Goal: Use online tool/utility: Utilize a website feature to perform a specific function

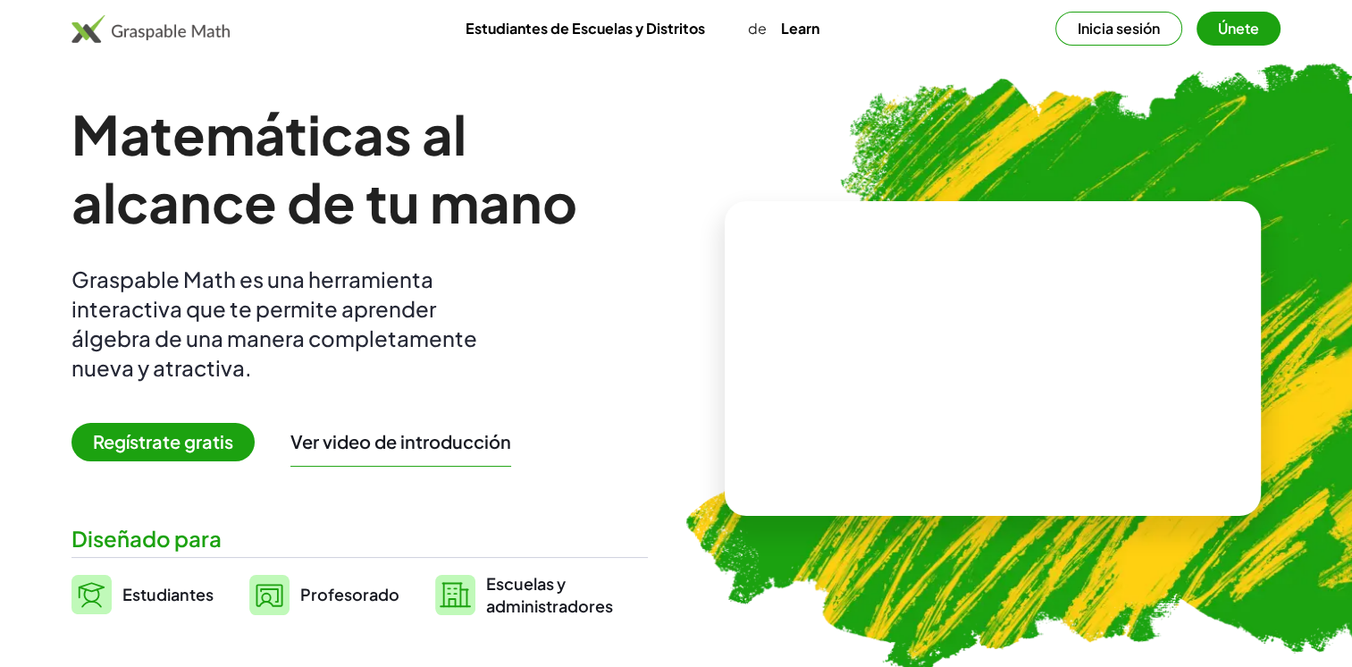
click at [1261, 30] on button "Únete" at bounding box center [1239, 29] width 84 height 34
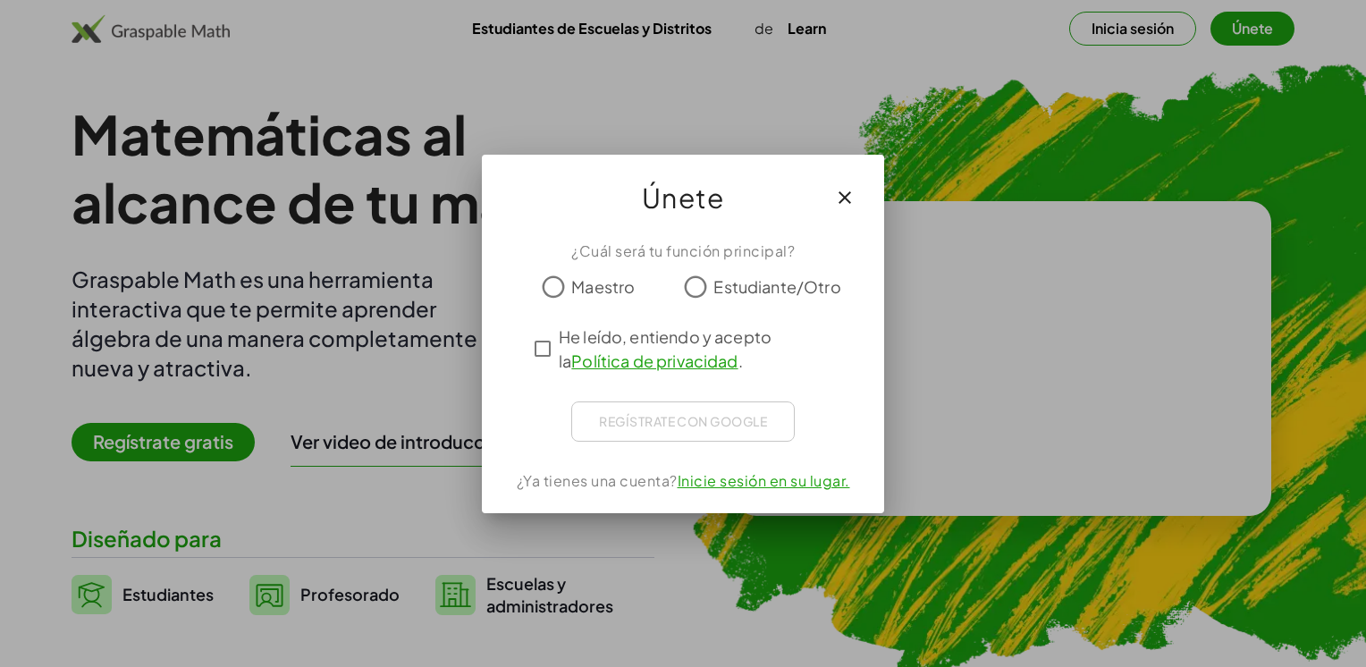
click at [626, 277] on span "Maestro" at bounding box center [602, 286] width 63 height 24
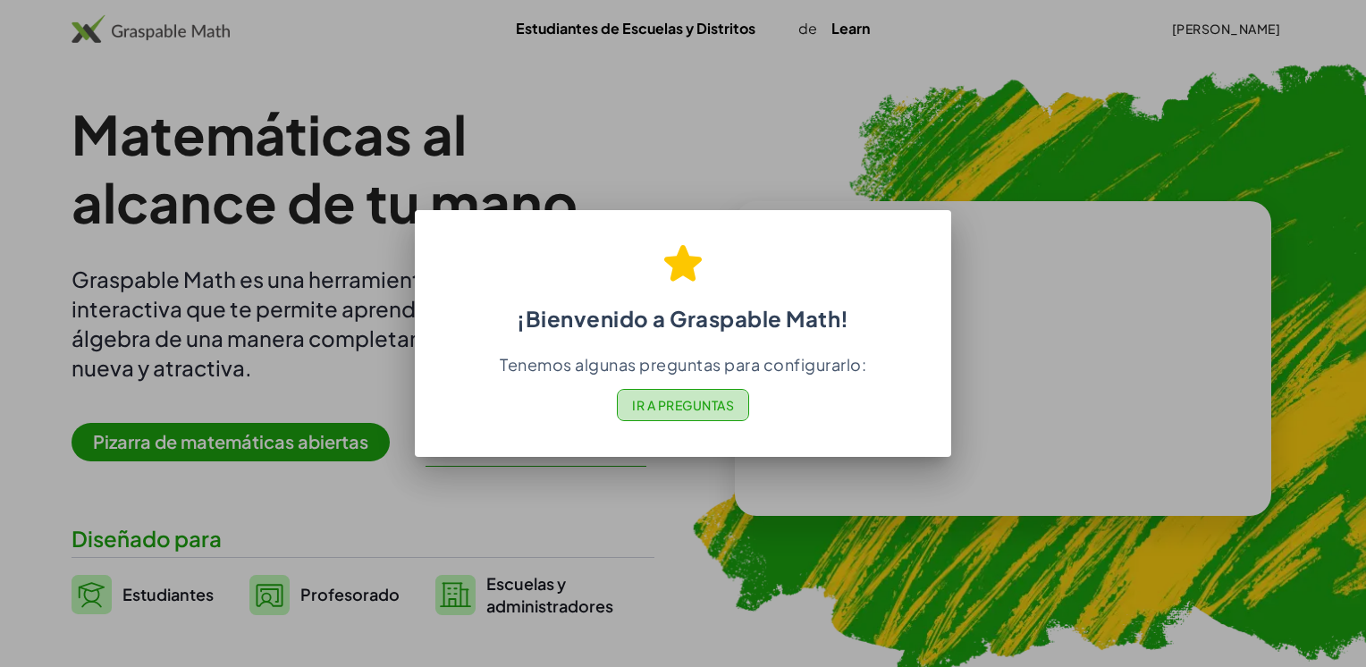
click at [723, 406] on font "Ir a Preguntas" at bounding box center [683, 405] width 102 height 16
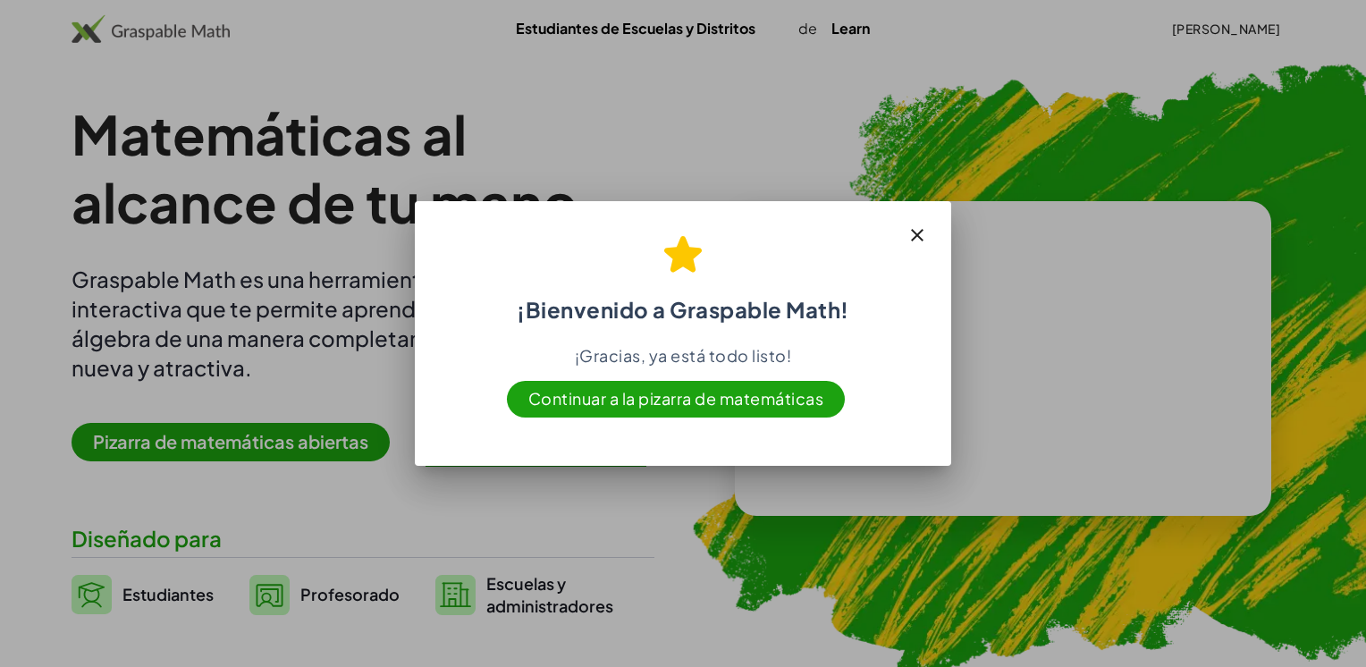
click at [777, 400] on span "Continuar a la pizarra de matemáticas" at bounding box center [676, 399] width 339 height 37
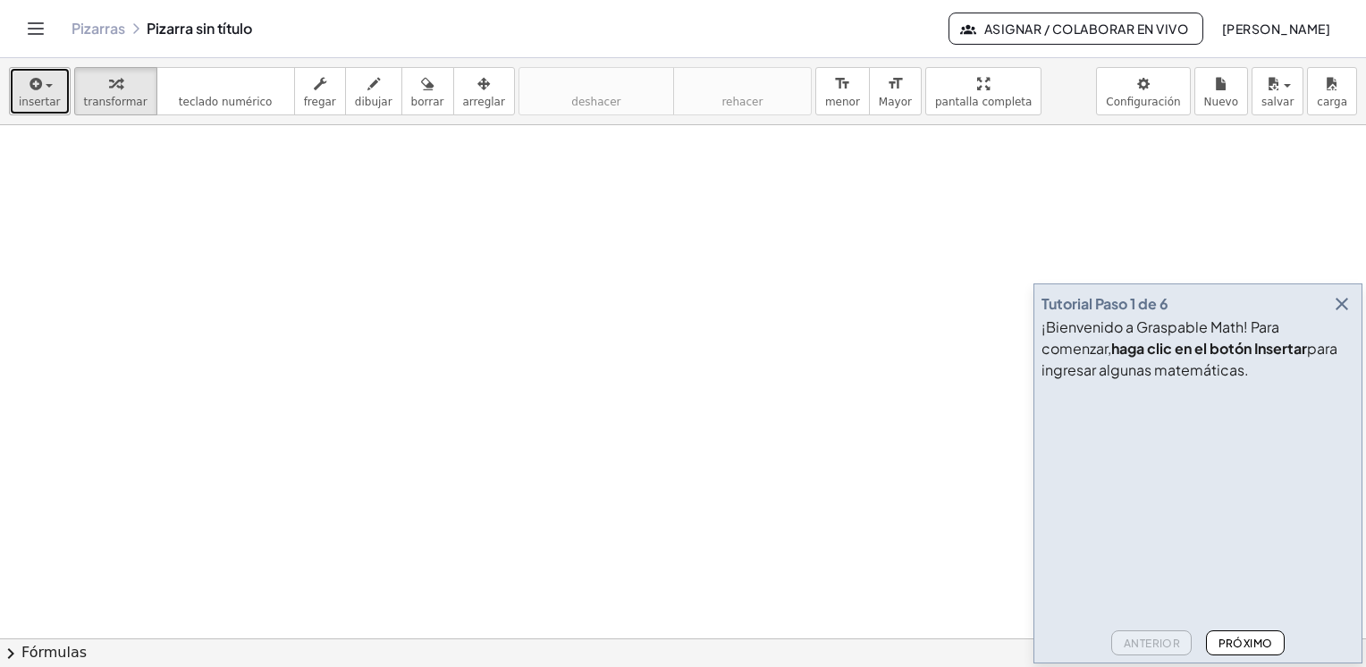
click at [46, 82] on div "button" at bounding box center [40, 82] width 42 height 21
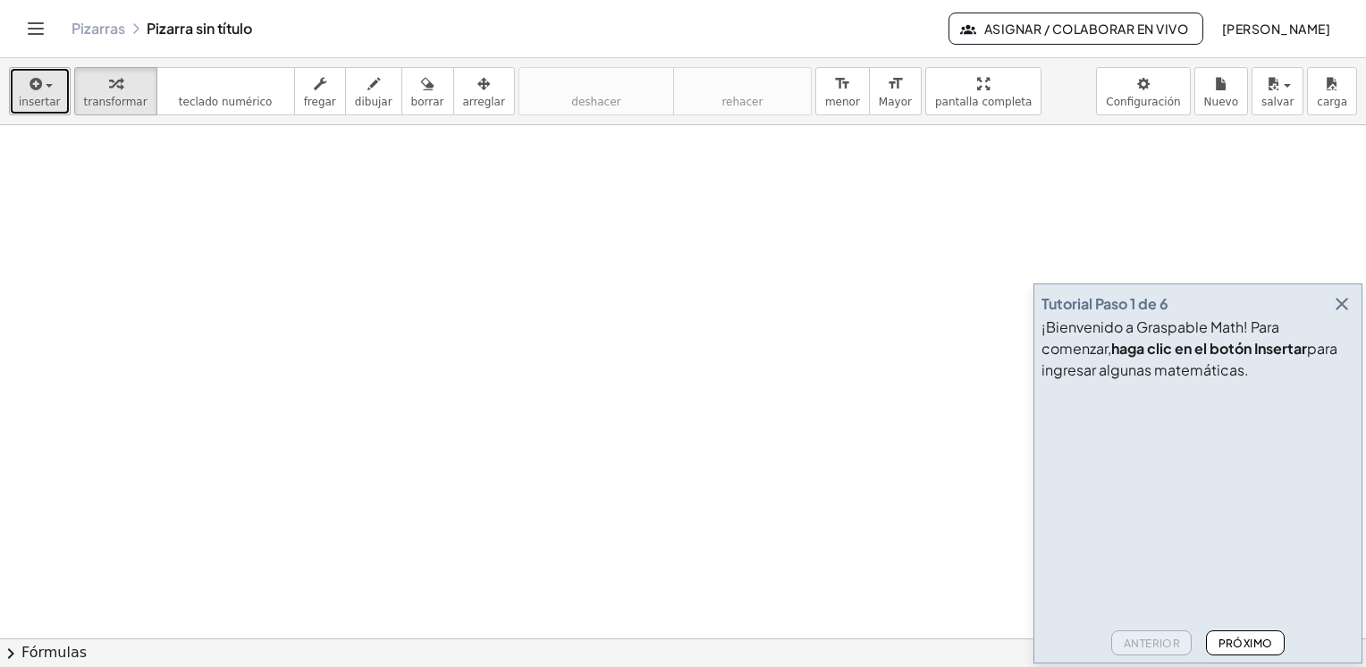
click at [34, 109] on button "insertar" at bounding box center [40, 91] width 62 height 48
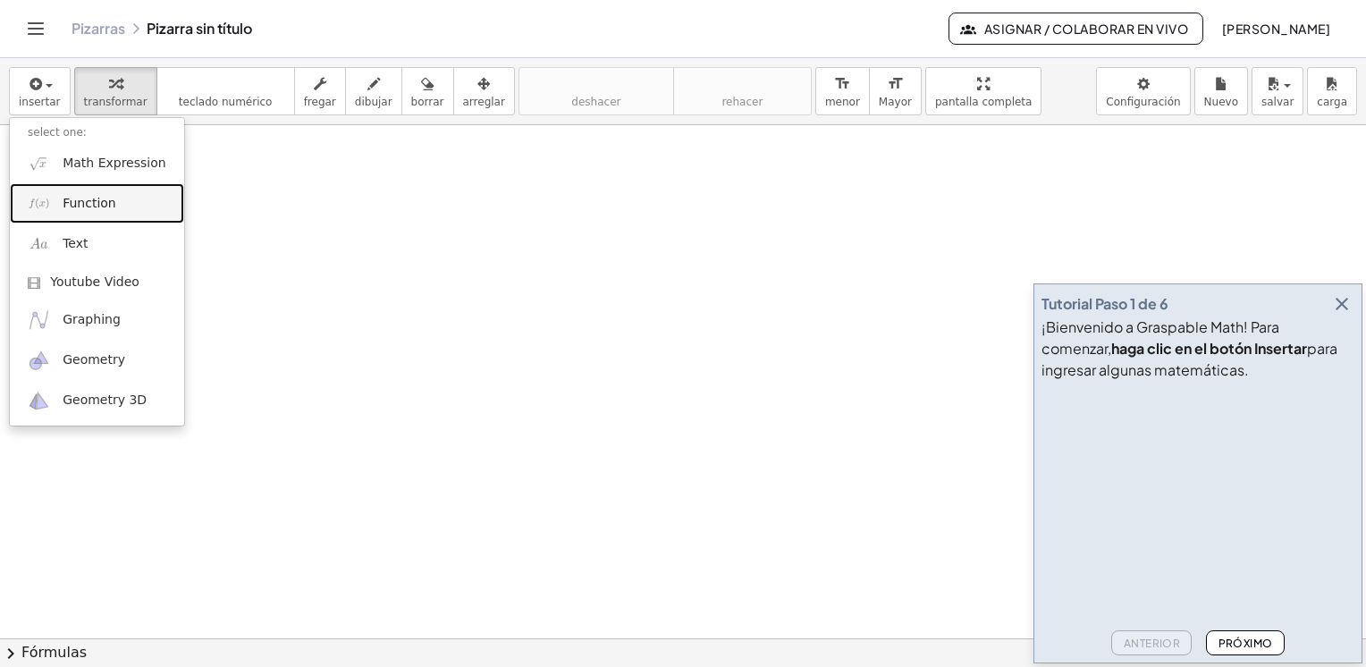
click at [93, 198] on span "Function" at bounding box center [90, 204] width 54 height 18
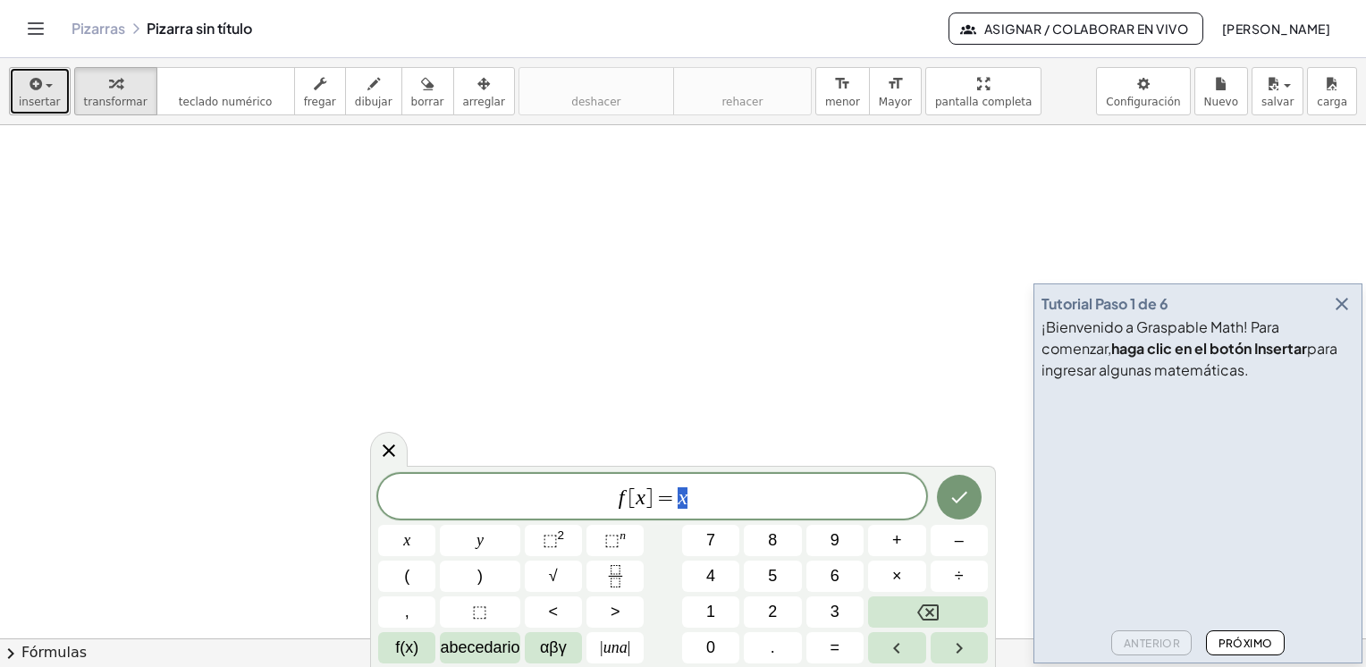
click at [53, 88] on button "insertar" at bounding box center [40, 91] width 62 height 48
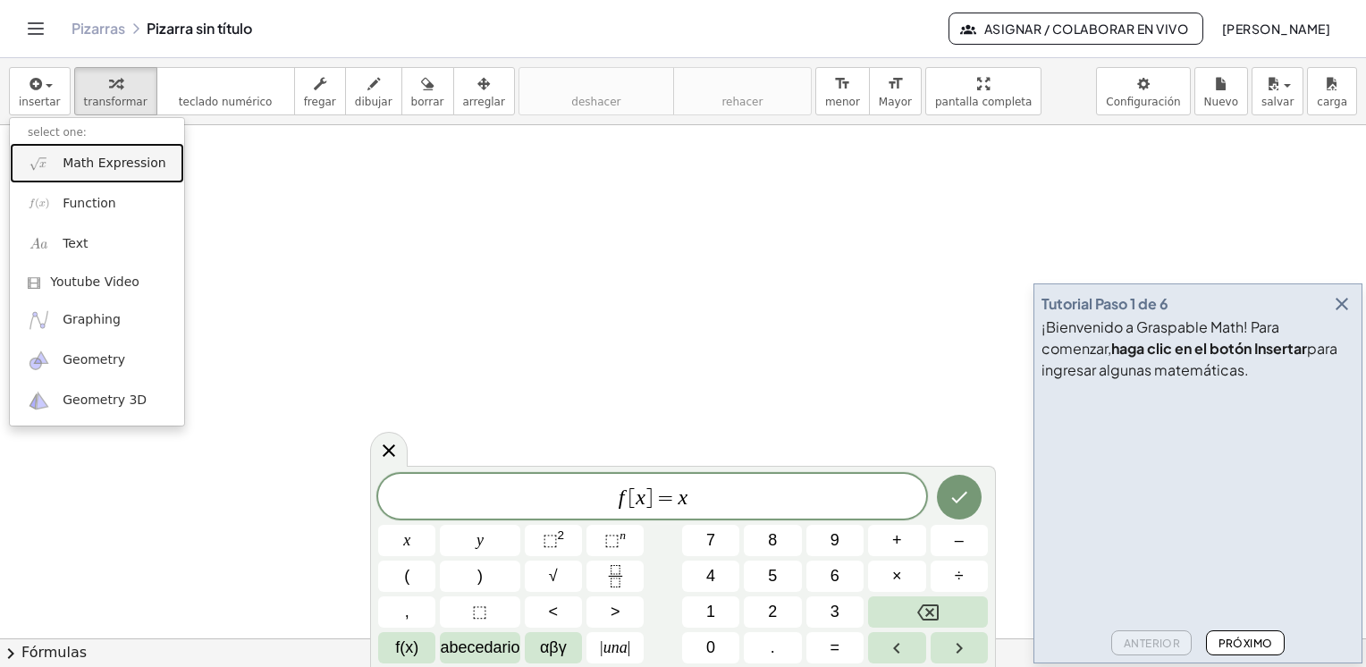
click at [82, 172] on link "Math Expression" at bounding box center [97, 163] width 174 height 40
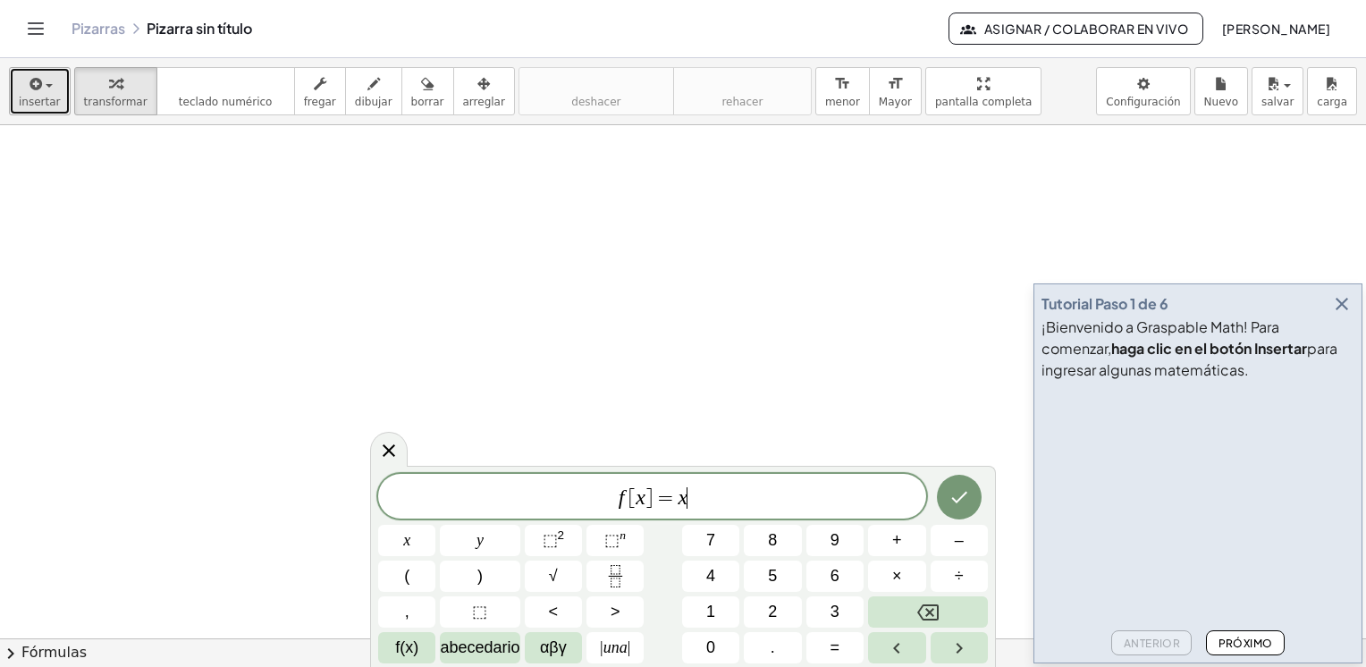
click at [27, 73] on icon "button" at bounding box center [35, 83] width 16 height 21
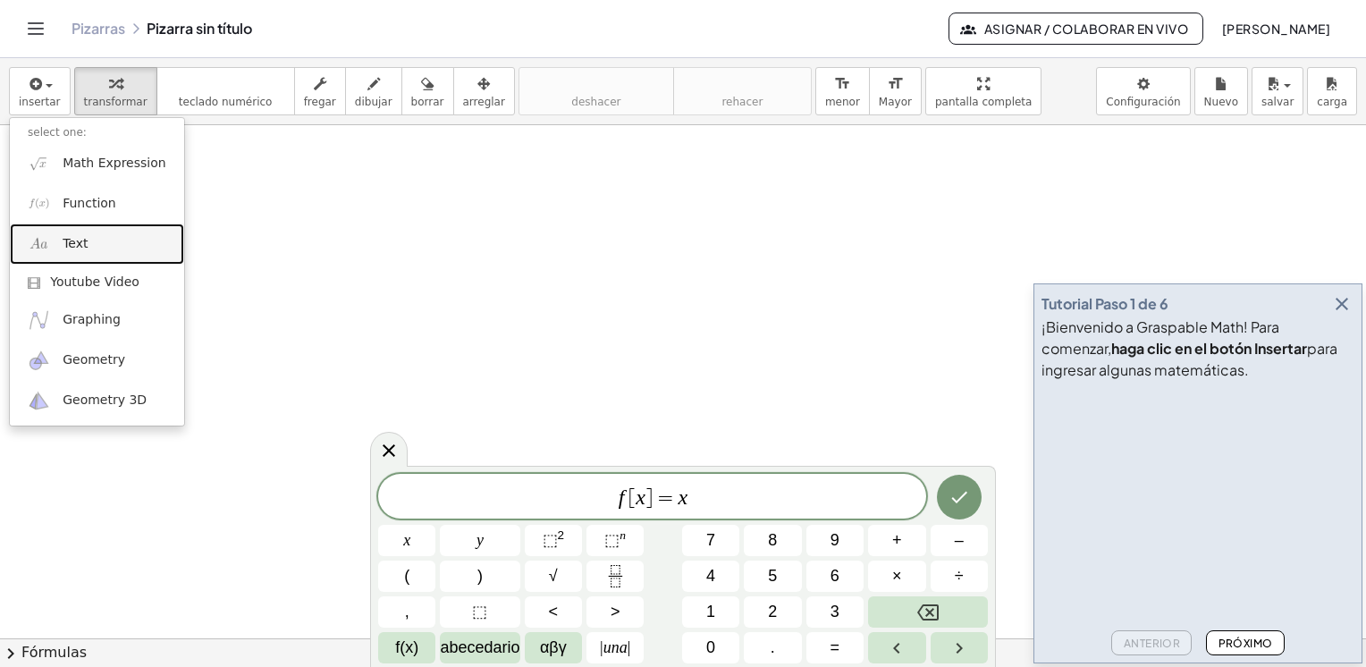
click at [100, 237] on link "Text" at bounding box center [97, 243] width 174 height 40
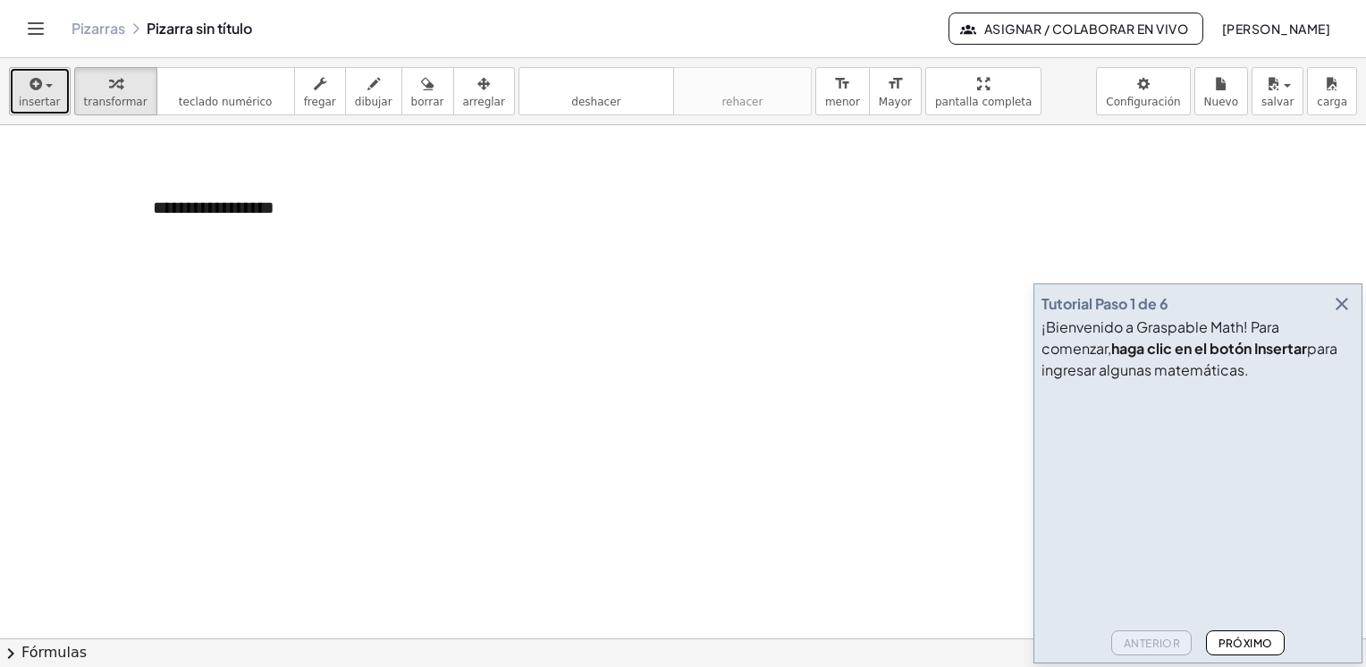
click at [28, 91] on icon "button" at bounding box center [35, 83] width 16 height 21
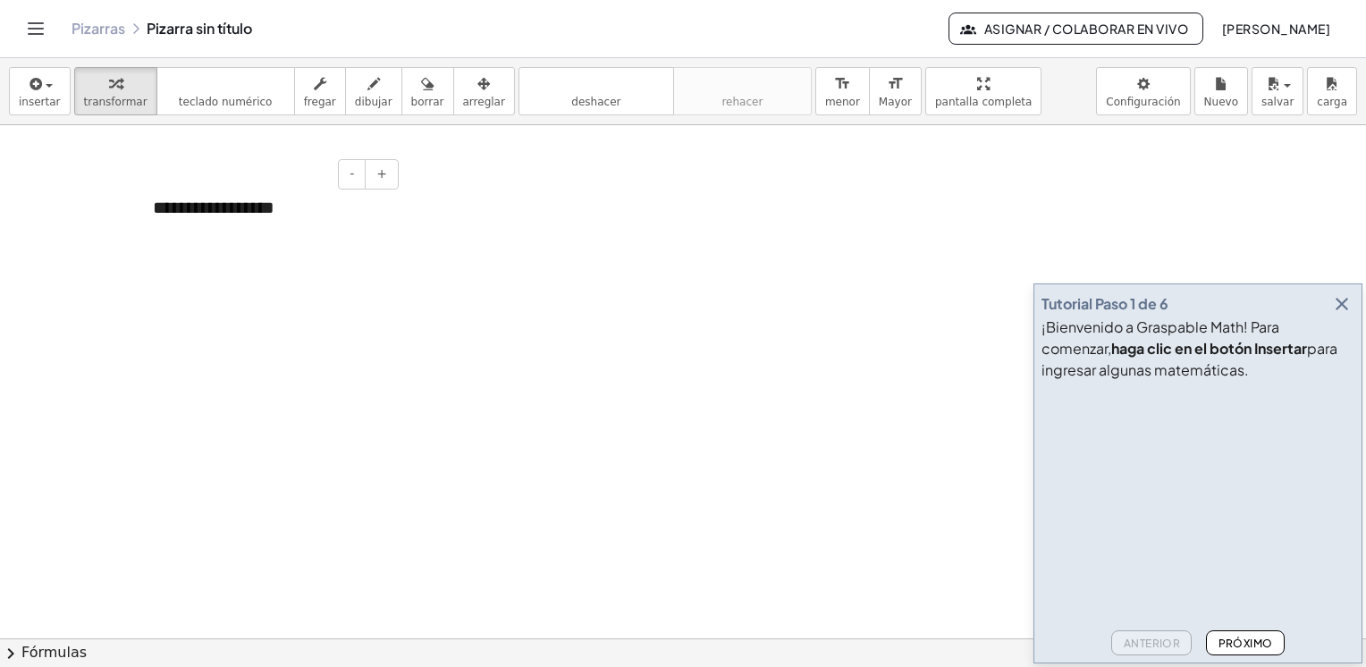
click at [260, 210] on div "**********" at bounding box center [269, 208] width 268 height 62
click at [343, 208] on div "**********" at bounding box center [269, 208] width 268 height 62
drag, startPoint x: 343, startPoint y: 208, endPoint x: 196, endPoint y: 210, distance: 147.5
click at [196, 210] on div "**********" at bounding box center [269, 208] width 268 height 62
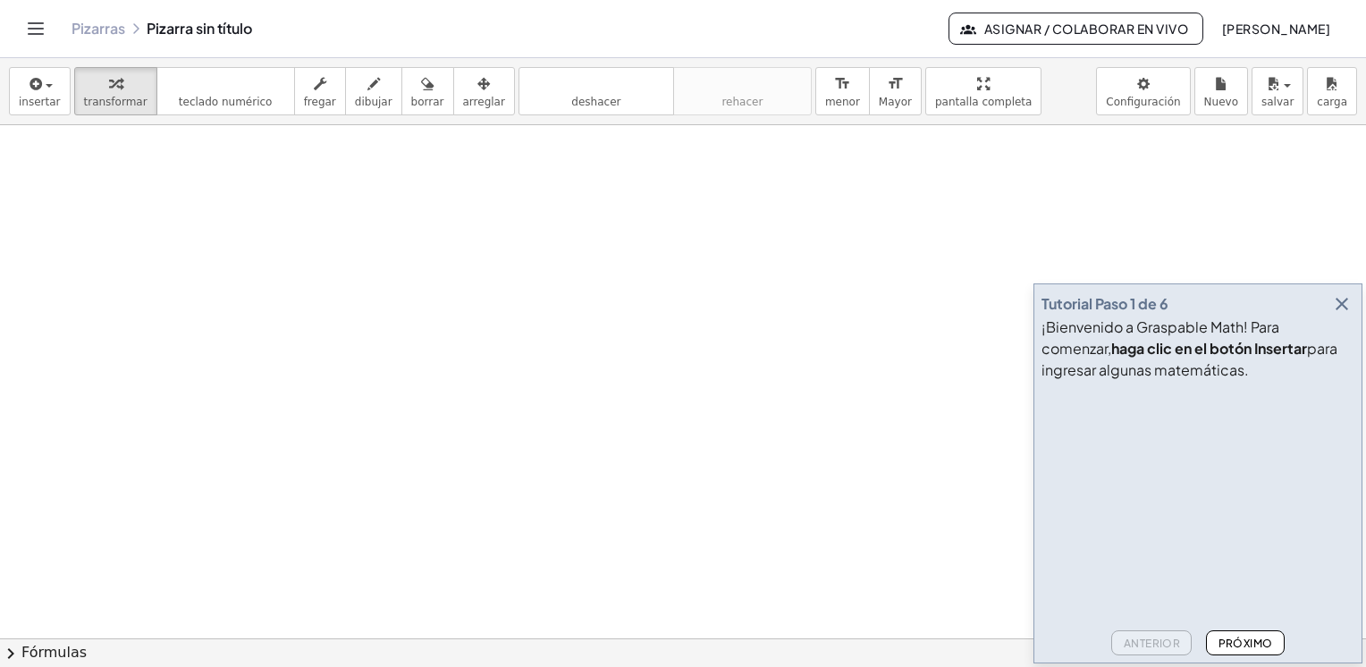
click at [358, 206] on div at bounding box center [269, 208] width 268 height 62
click at [411, 98] on span "borrar" at bounding box center [427, 102] width 33 height 13
drag, startPoint x: 240, startPoint y: 243, endPoint x: 644, endPoint y: 261, distance: 404.4
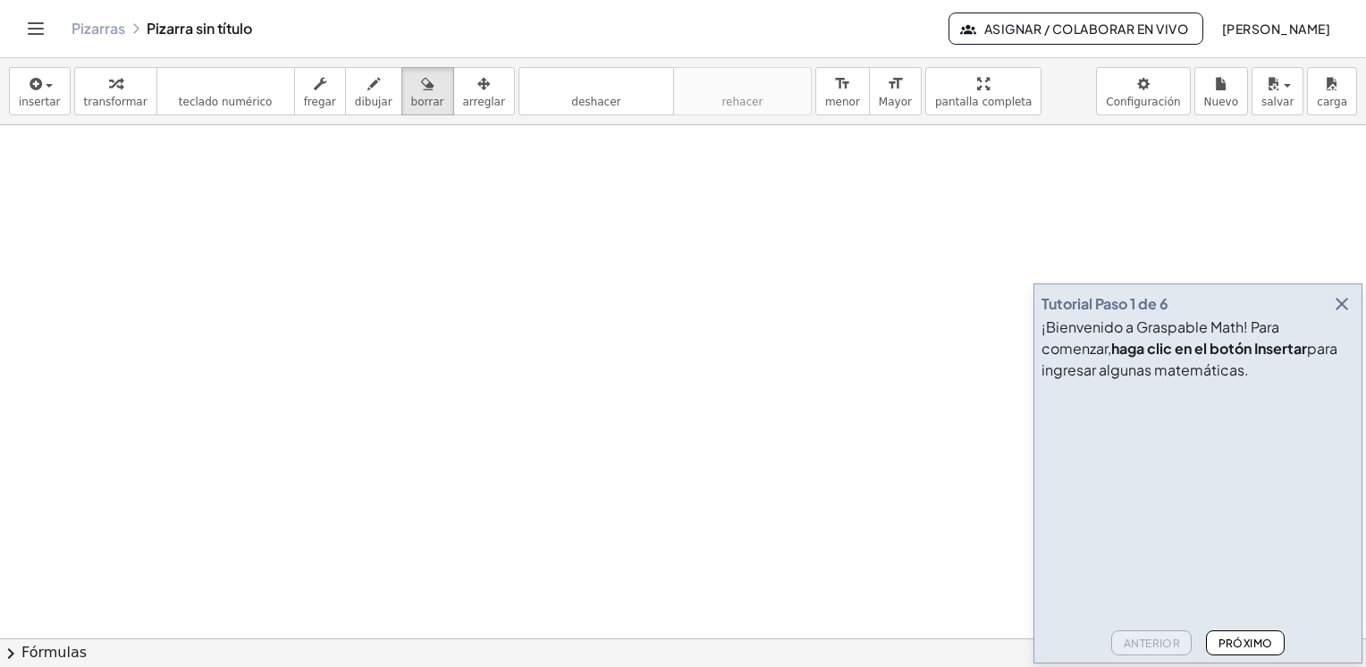
click at [36, 98] on span "insertar" at bounding box center [40, 102] width 42 height 13
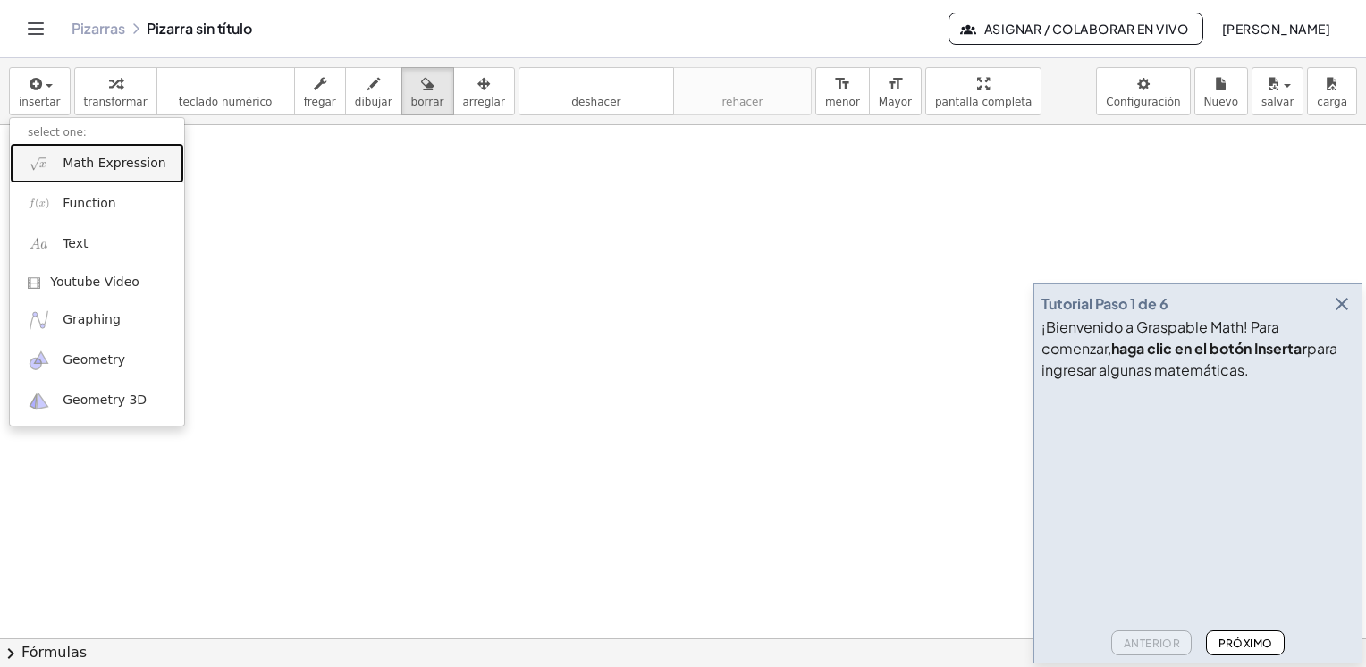
click at [89, 173] on link "Math Expression" at bounding box center [97, 163] width 174 height 40
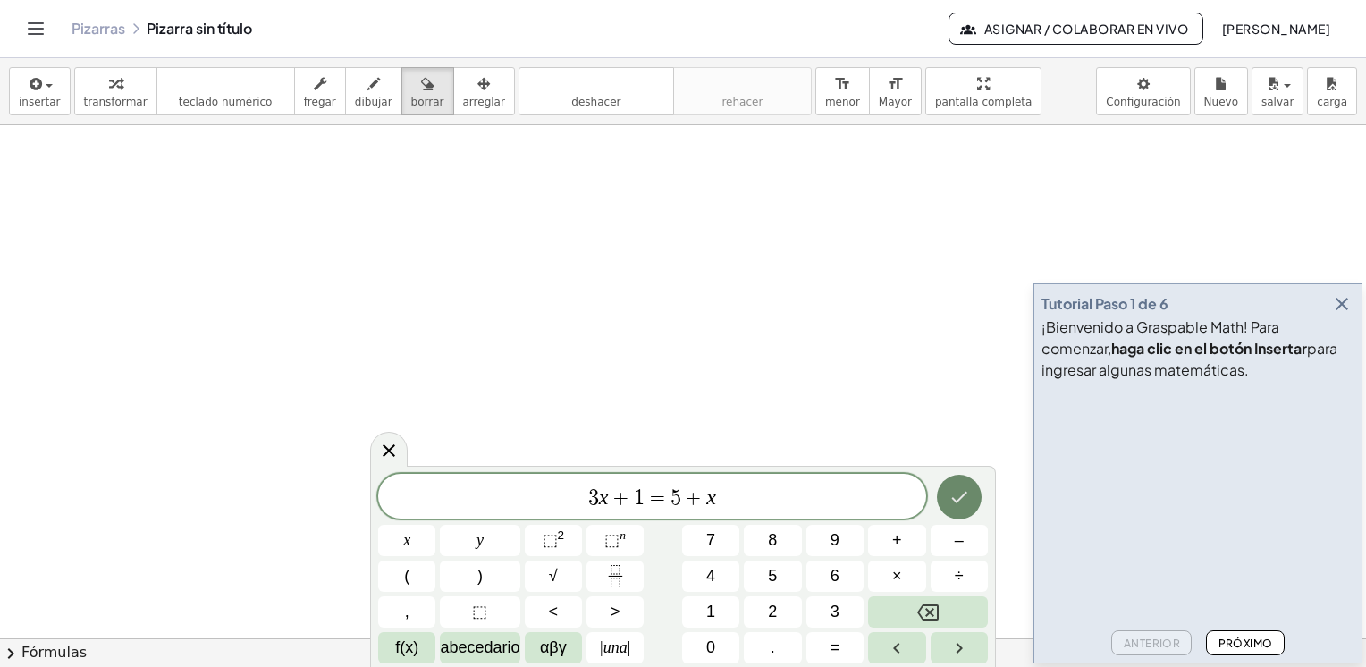
click at [954, 492] on icon "Hecho" at bounding box center [958, 496] width 21 height 21
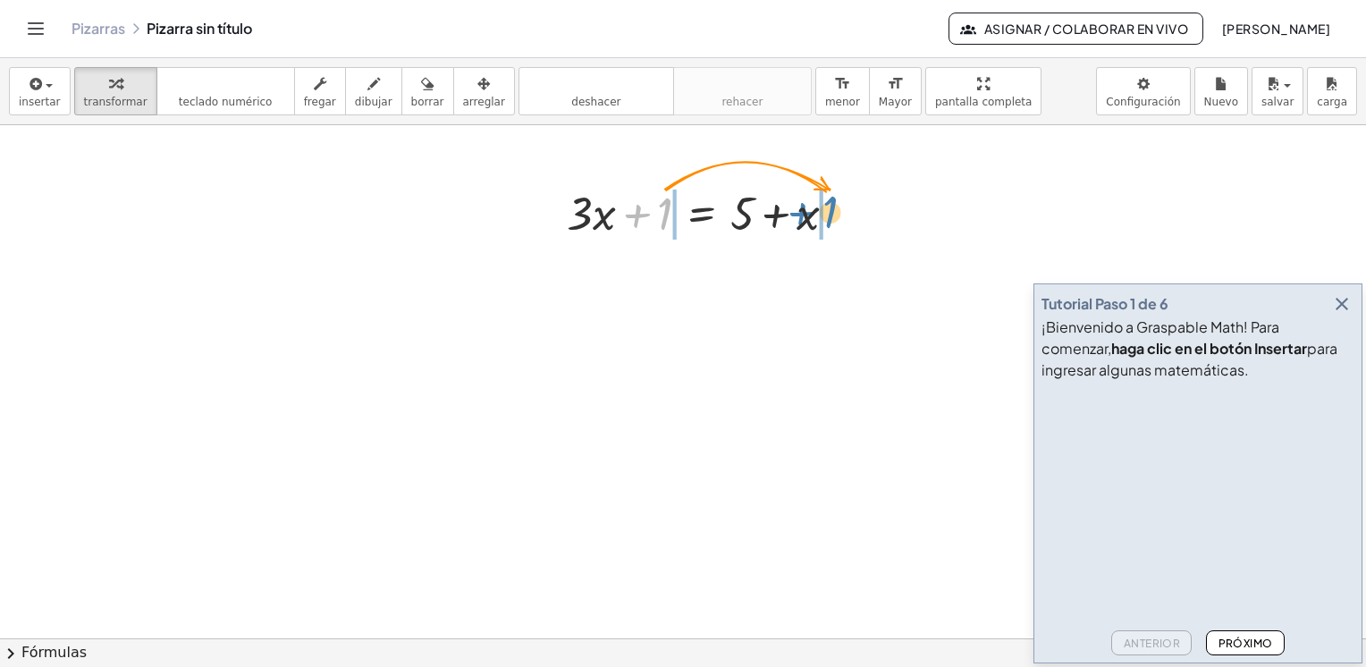
drag, startPoint x: 662, startPoint y: 209, endPoint x: 844, endPoint y: 209, distance: 181.4
click at [844, 209] on div at bounding box center [708, 211] width 301 height 61
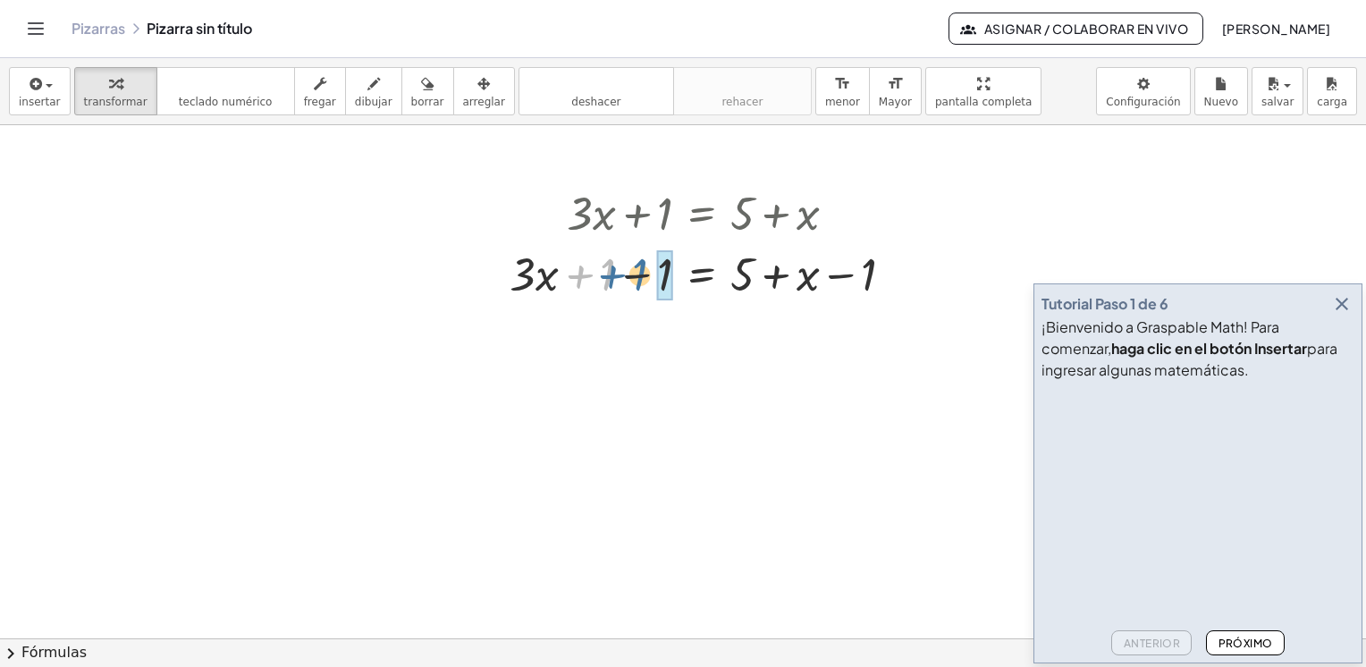
drag, startPoint x: 598, startPoint y: 277, endPoint x: 632, endPoint y: 277, distance: 34.0
click at [632, 277] on div at bounding box center [709, 272] width 416 height 61
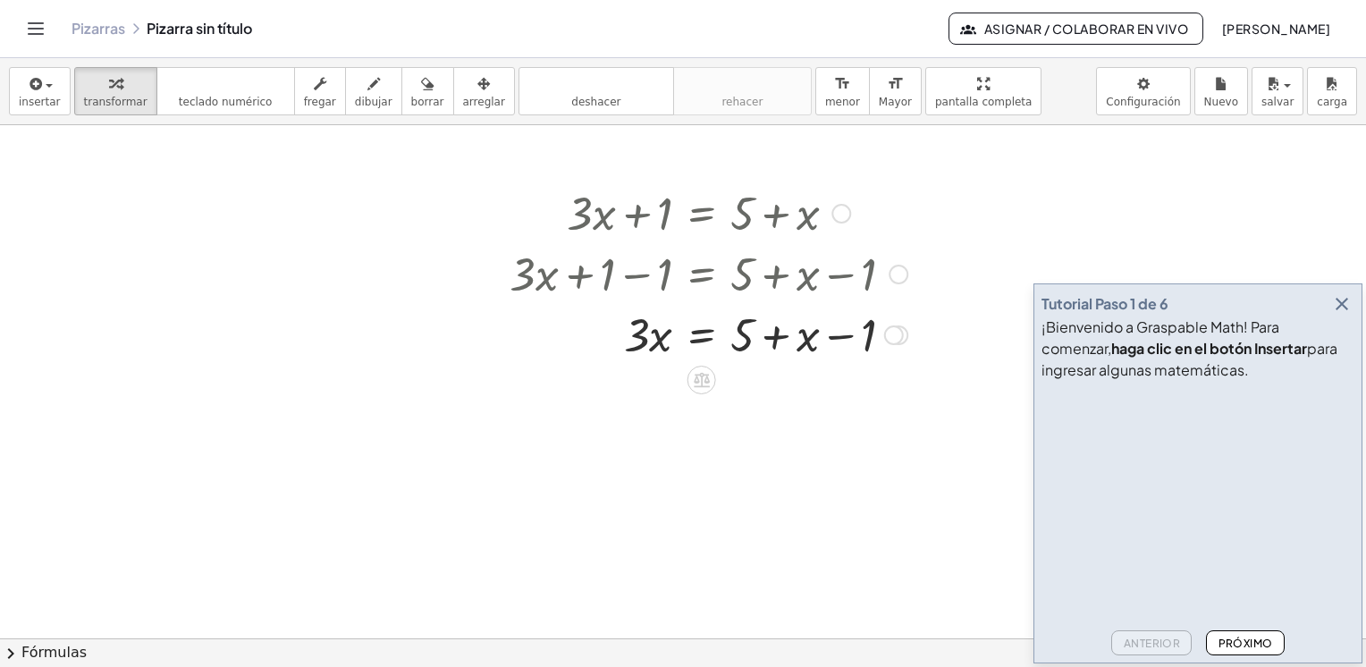
click at [897, 331] on div at bounding box center [894, 335] width 20 height 20
click at [881, 361] on div at bounding box center [709, 333] width 416 height 61
drag, startPoint x: 804, startPoint y: 346, endPoint x: 683, endPoint y: 361, distance: 122.5
click at [683, 361] on div at bounding box center [709, 333] width 416 height 61
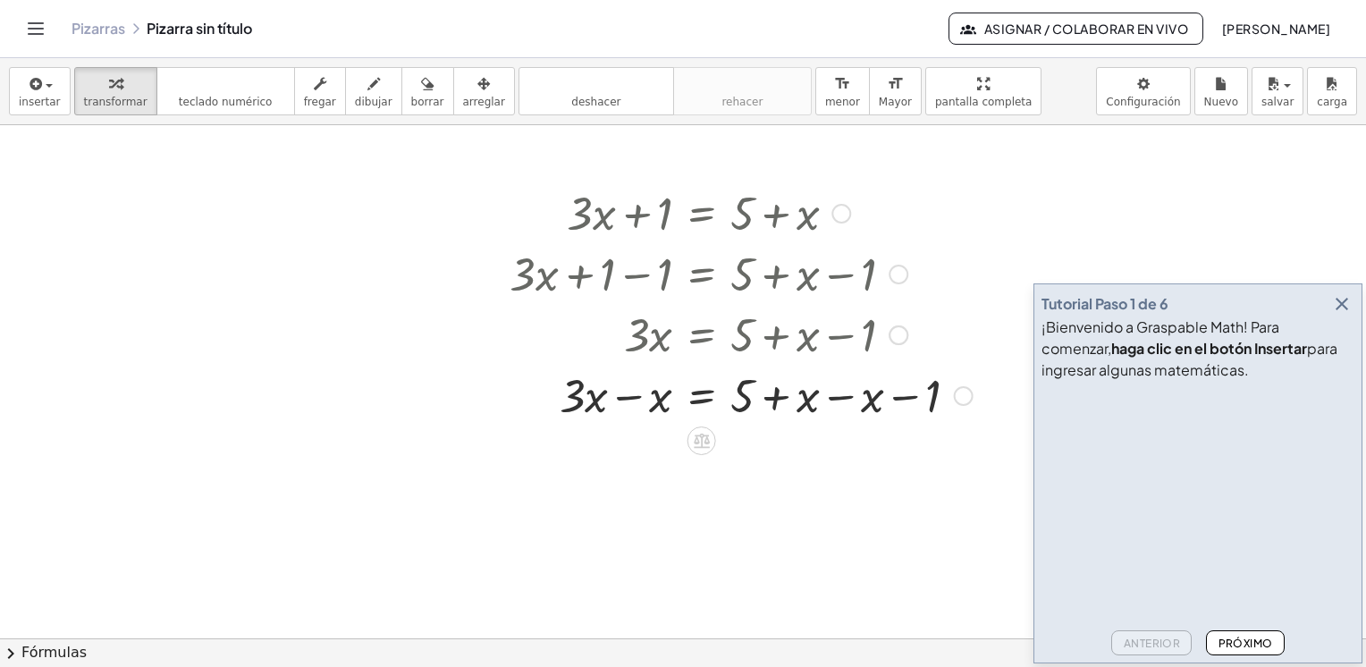
click at [898, 332] on div at bounding box center [898, 335] width 20 height 20
click at [897, 335] on div "Go back to this line Copy line as LaTeX Copy derivation as LaTeX" at bounding box center [894, 335] width 20 height 20
click at [933, 387] on div at bounding box center [741, 394] width 481 height 61
drag, startPoint x: 870, startPoint y: 406, endPoint x: 827, endPoint y: 402, distance: 43.0
click at [827, 402] on div at bounding box center [741, 394] width 481 height 61
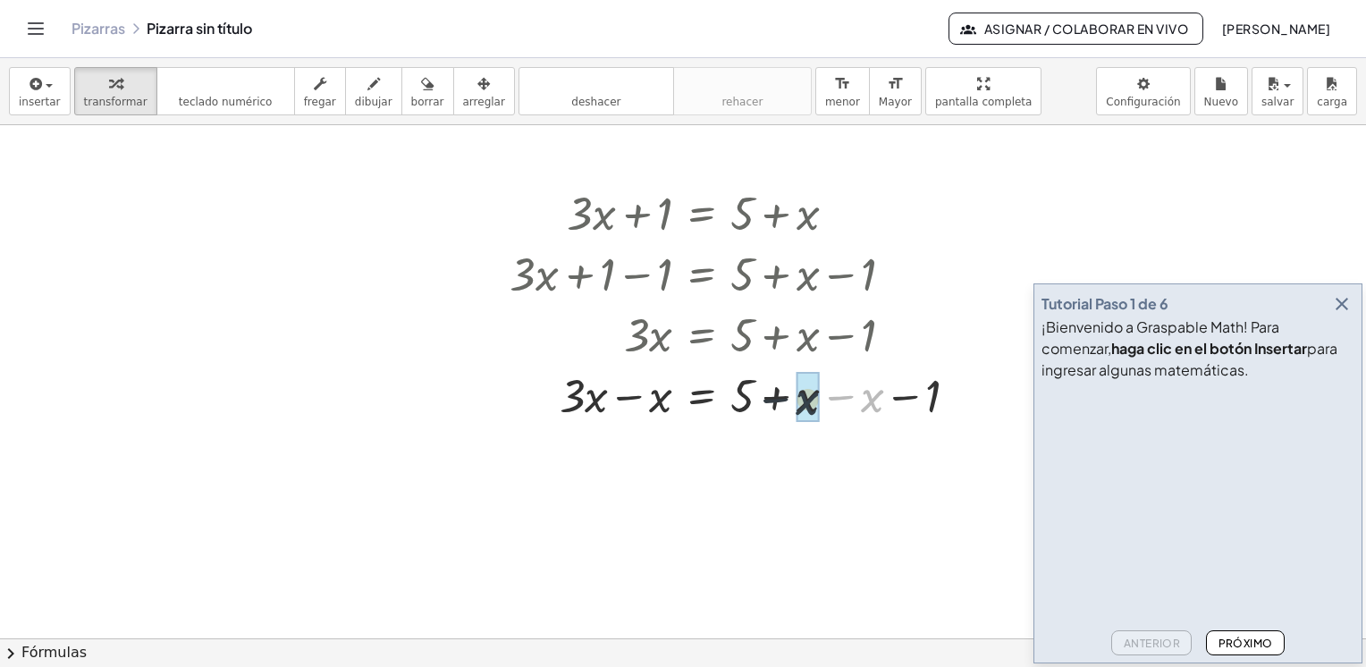
drag, startPoint x: 861, startPoint y: 397, endPoint x: 794, endPoint y: 400, distance: 67.1
click at [794, 400] on div at bounding box center [741, 394] width 481 height 61
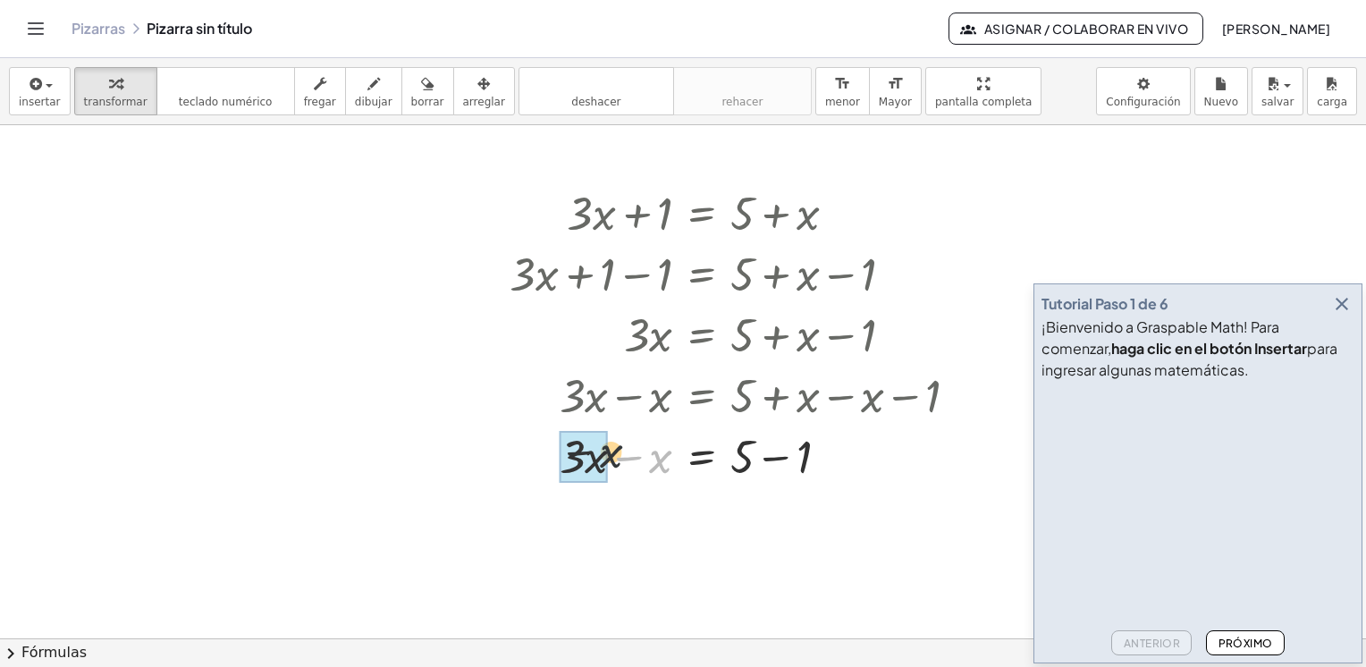
drag, startPoint x: 660, startPoint y: 467, endPoint x: 592, endPoint y: 459, distance: 68.3
drag, startPoint x: 747, startPoint y: 521, endPoint x: 796, endPoint y: 523, distance: 49.2
click at [796, 523] on div at bounding box center [741, 515] width 481 height 61
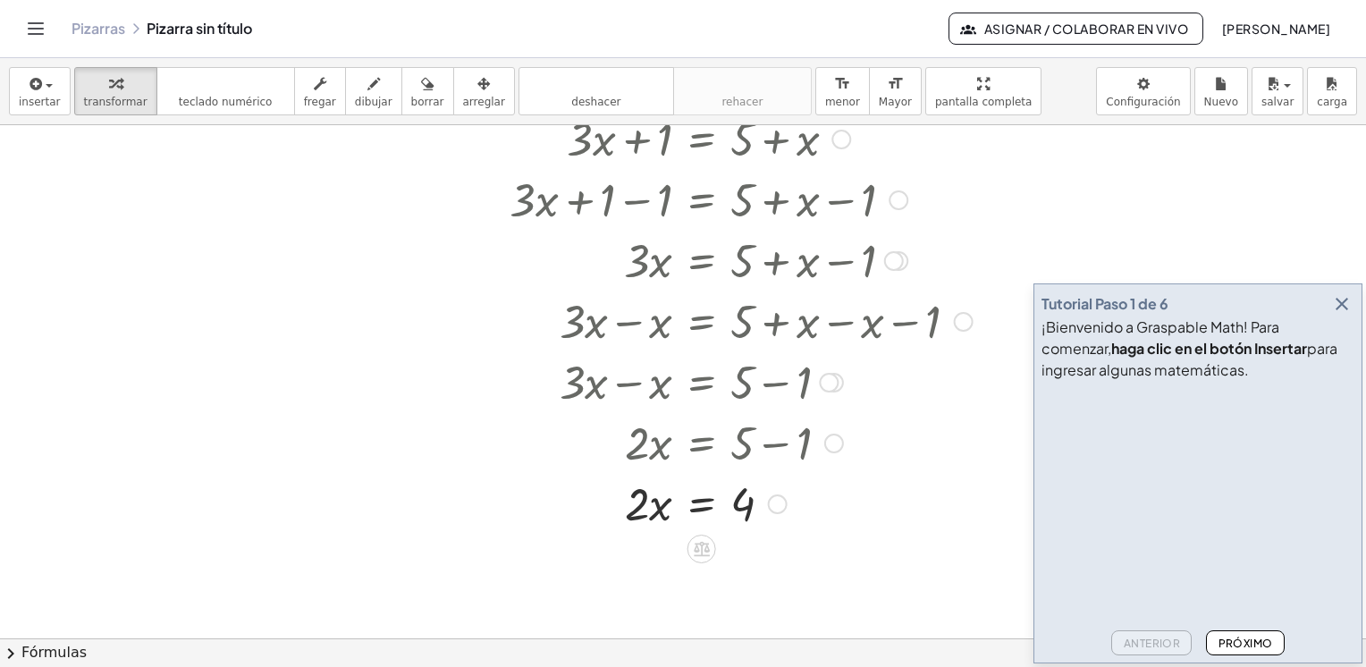
scroll to position [179, 0]
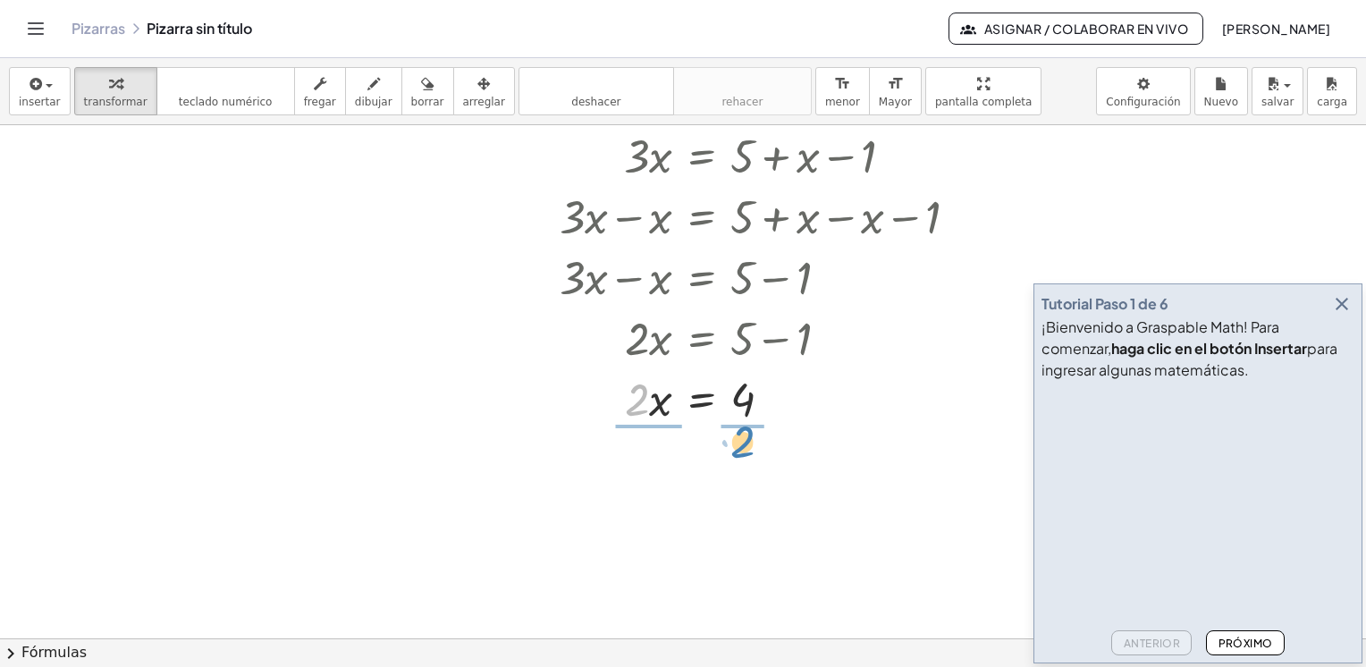
drag, startPoint x: 634, startPoint y: 408, endPoint x: 743, endPoint y: 446, distance: 115.6
drag, startPoint x: 637, startPoint y: 452, endPoint x: 644, endPoint y: 485, distance: 33.7
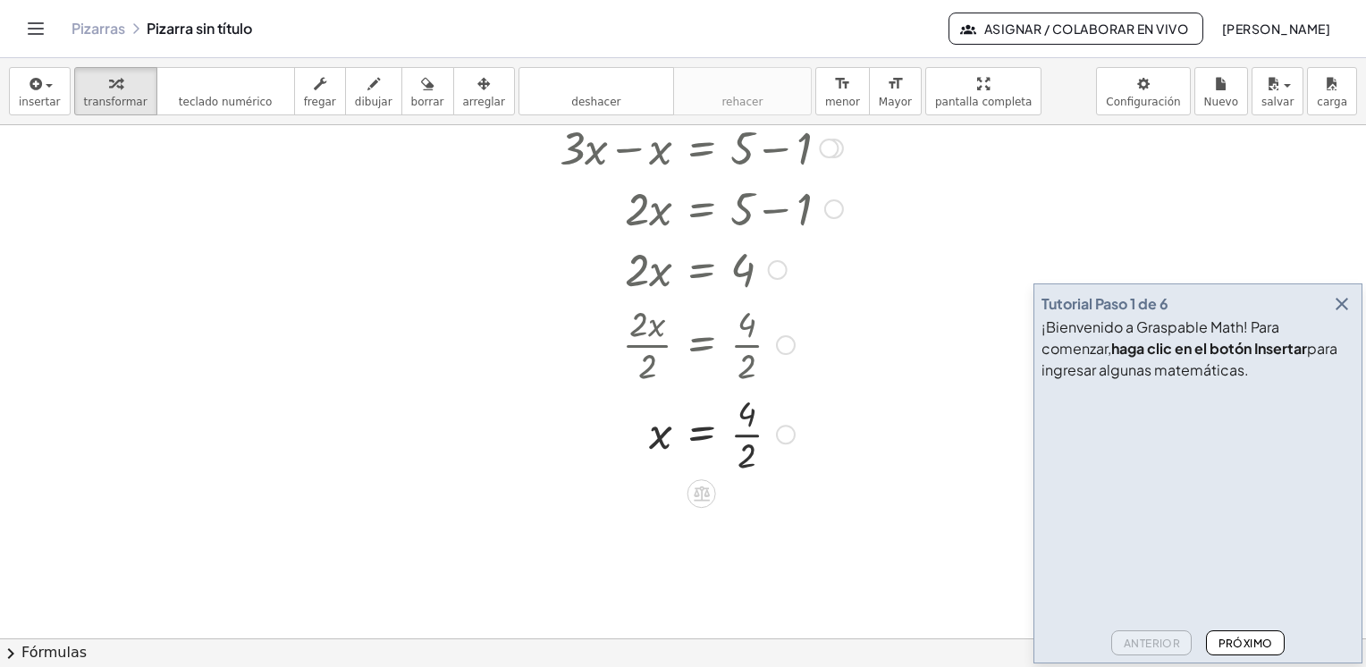
scroll to position [358, 0]
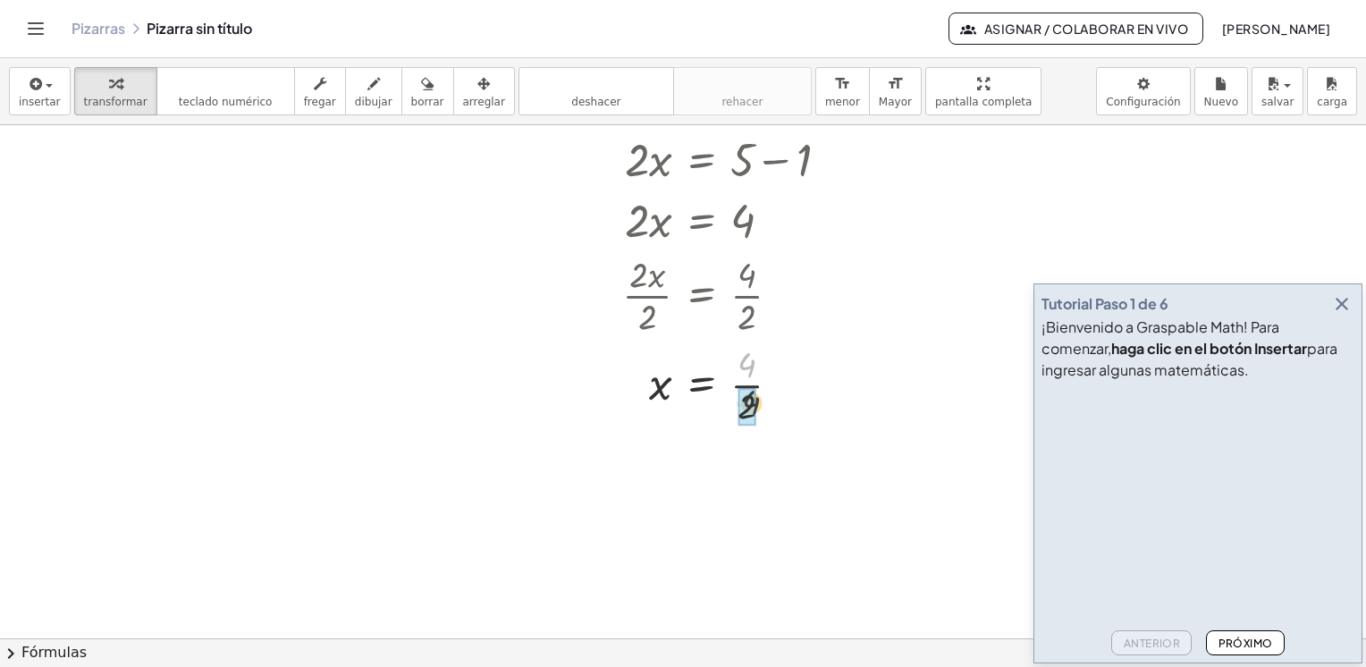
drag, startPoint x: 743, startPoint y: 369, endPoint x: 747, endPoint y: 408, distance: 38.7
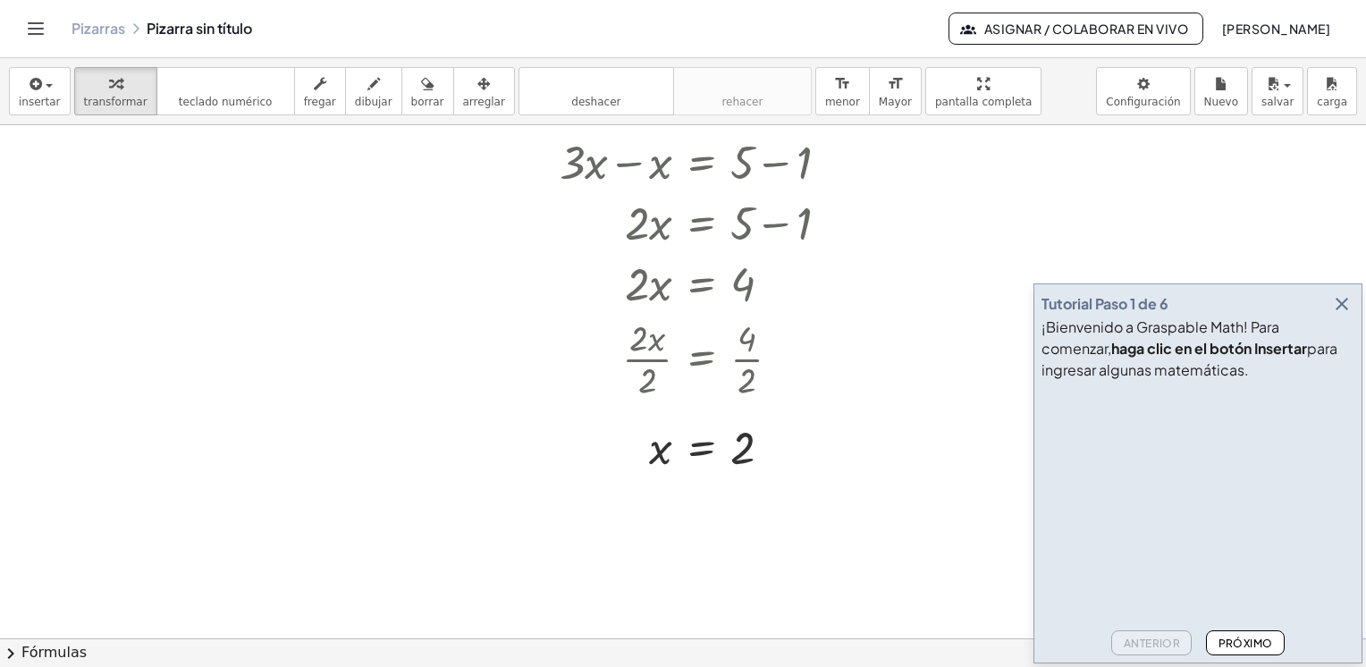
scroll to position [179, 0]
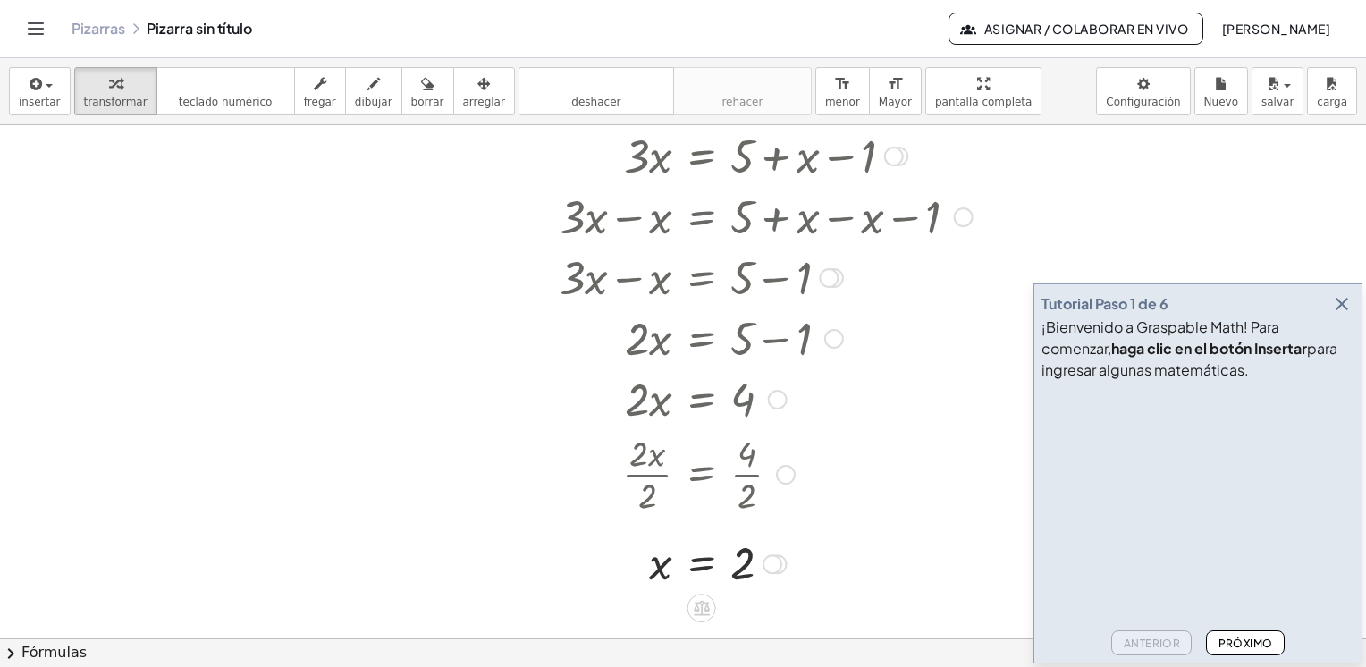
drag, startPoint x: 660, startPoint y: 223, endPoint x: 589, endPoint y: 232, distance: 71.3
click at [589, 232] on div at bounding box center [741, 215] width 481 height 61
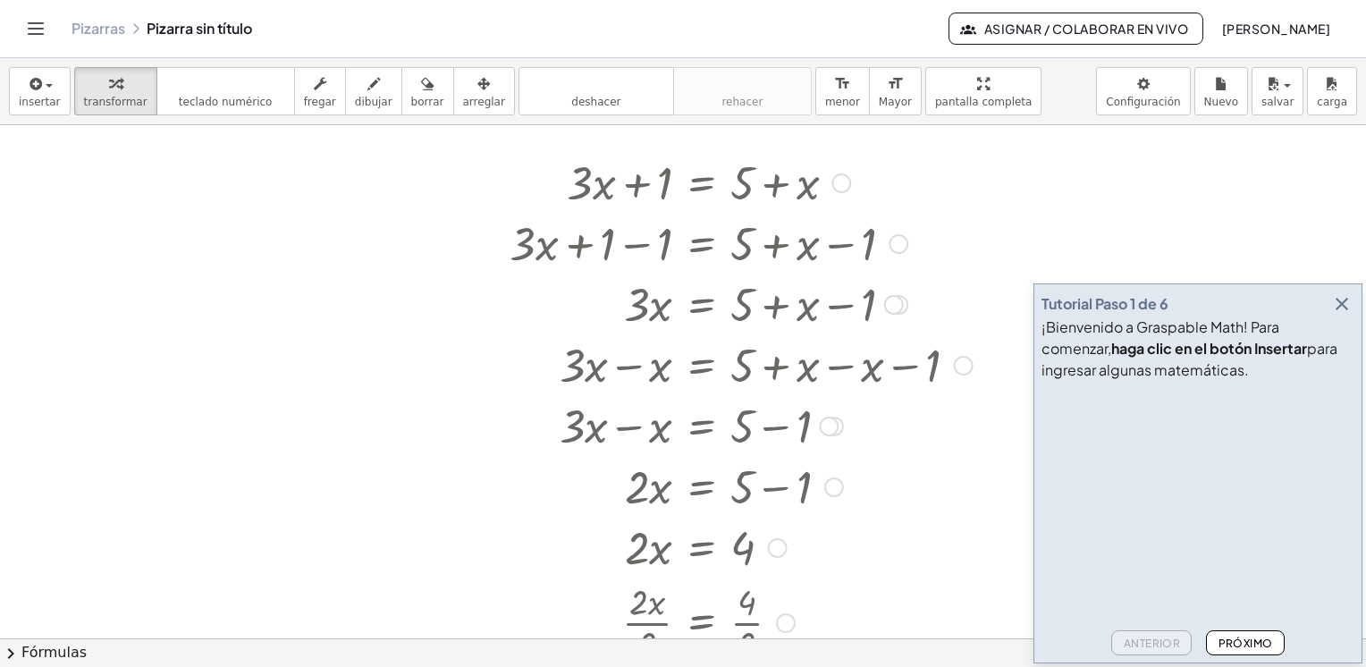
scroll to position [0, 0]
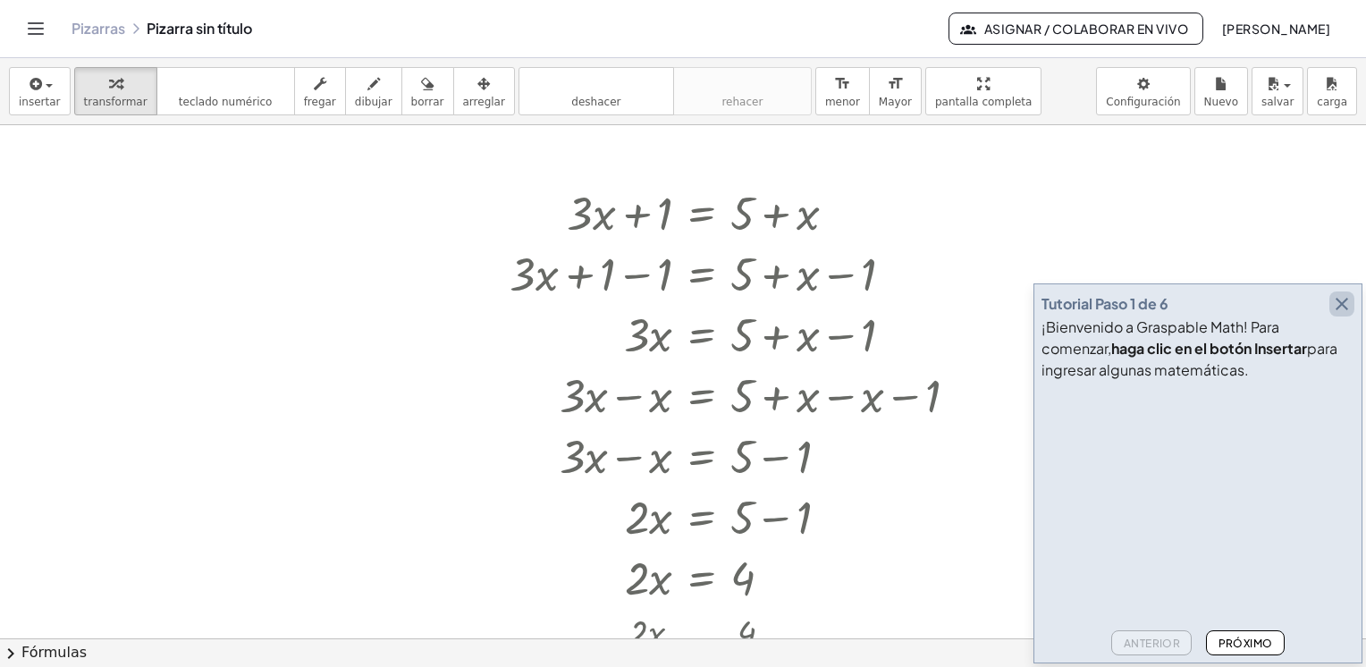
click at [1343, 307] on icon "button" at bounding box center [1341, 303] width 21 height 21
